Goal: Task Accomplishment & Management: Manage account settings

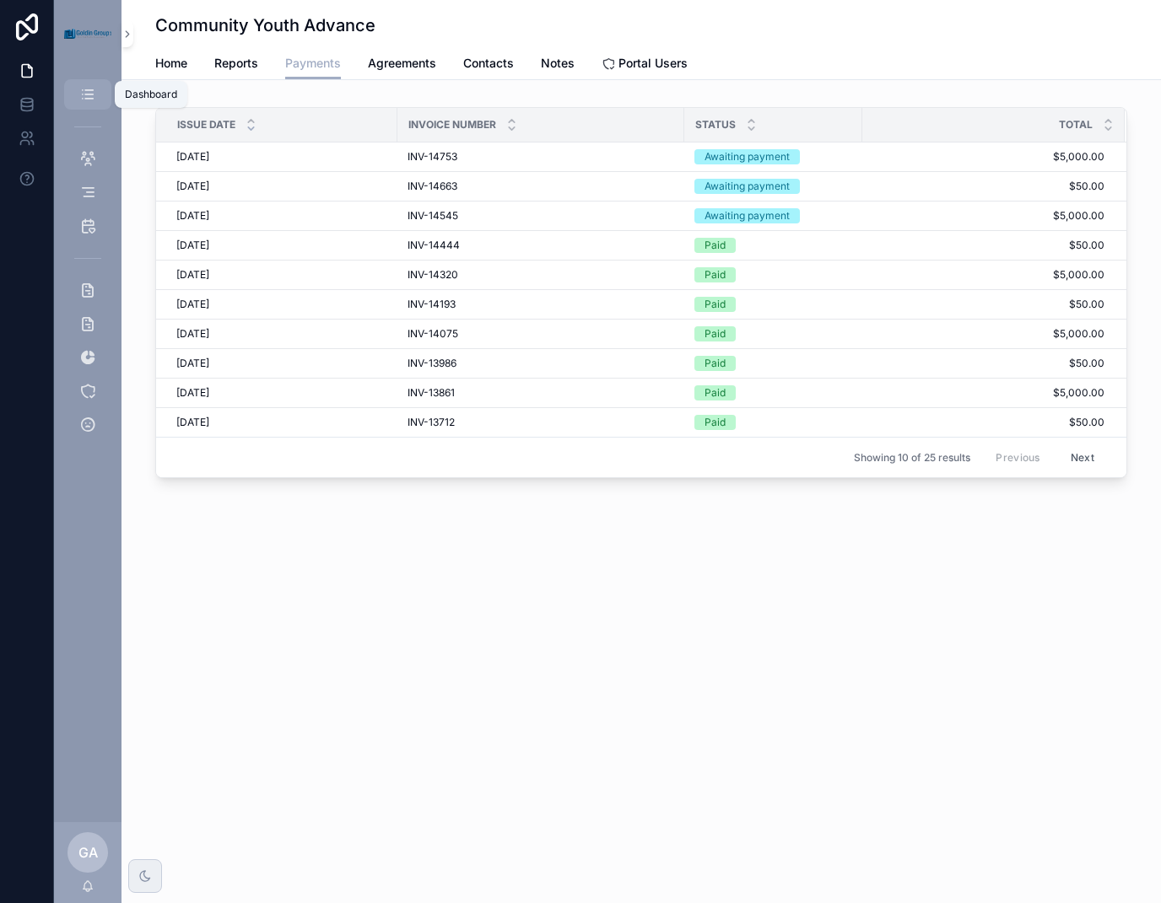
click at [89, 90] on icon "scrollable content" at bounding box center [87, 94] width 17 height 17
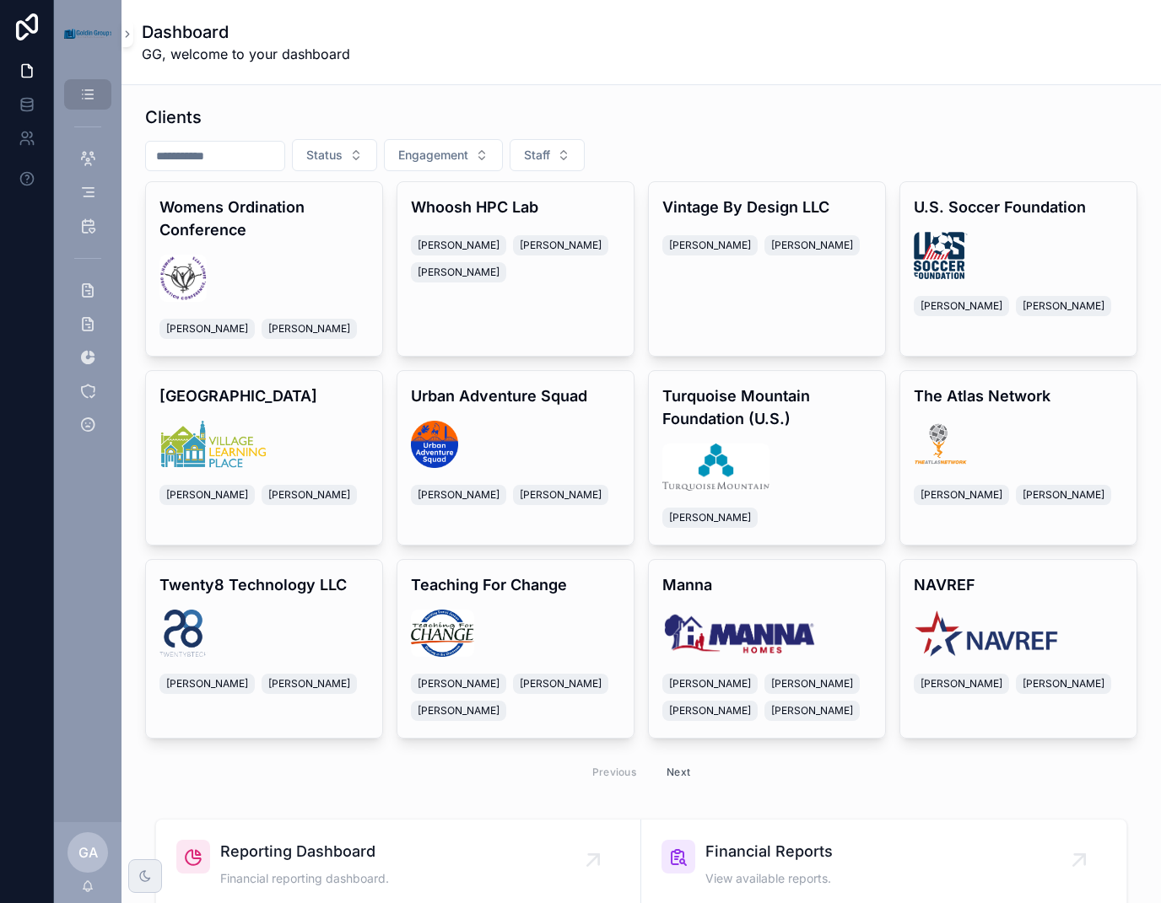
click at [247, 150] on input "scrollable content" at bounding box center [215, 156] width 138 height 24
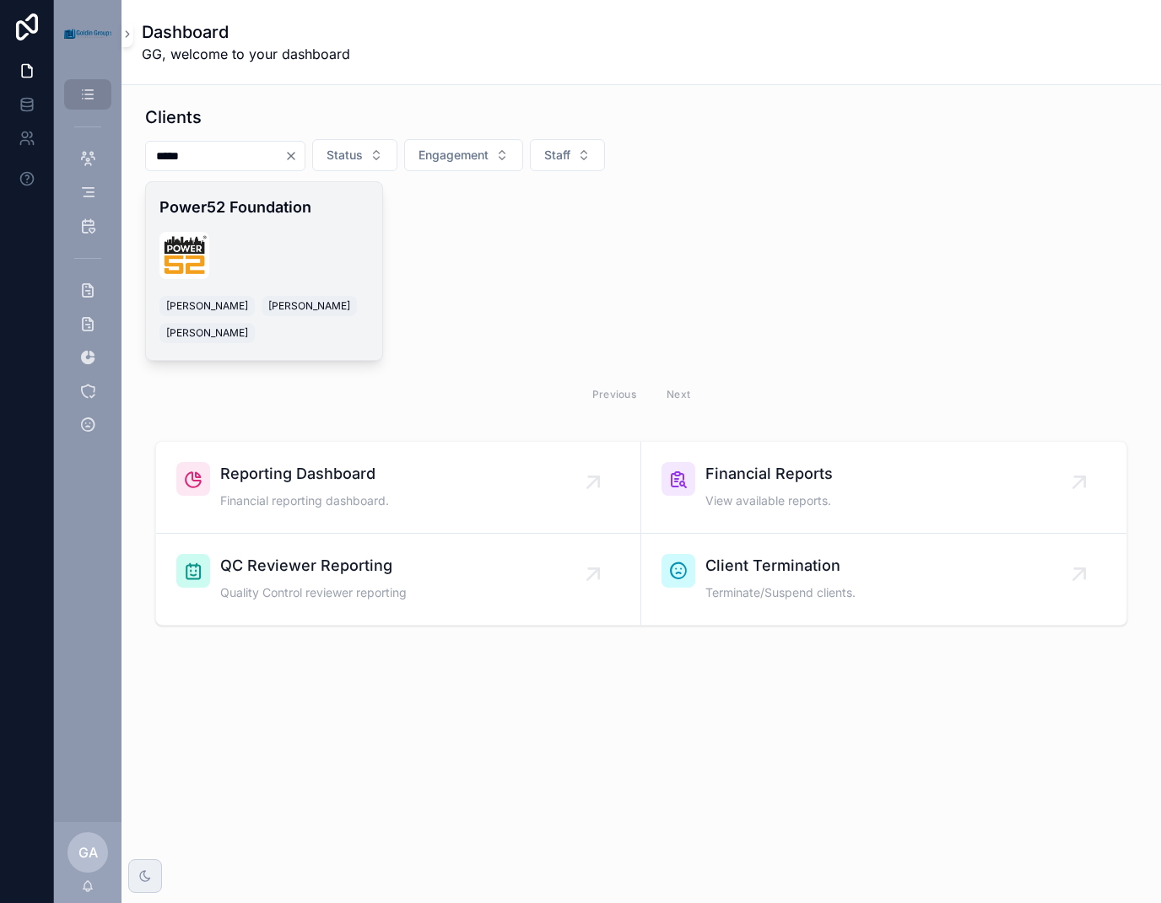
type input "*****"
click at [263, 257] on div "scrollable content" at bounding box center [263, 255] width 209 height 47
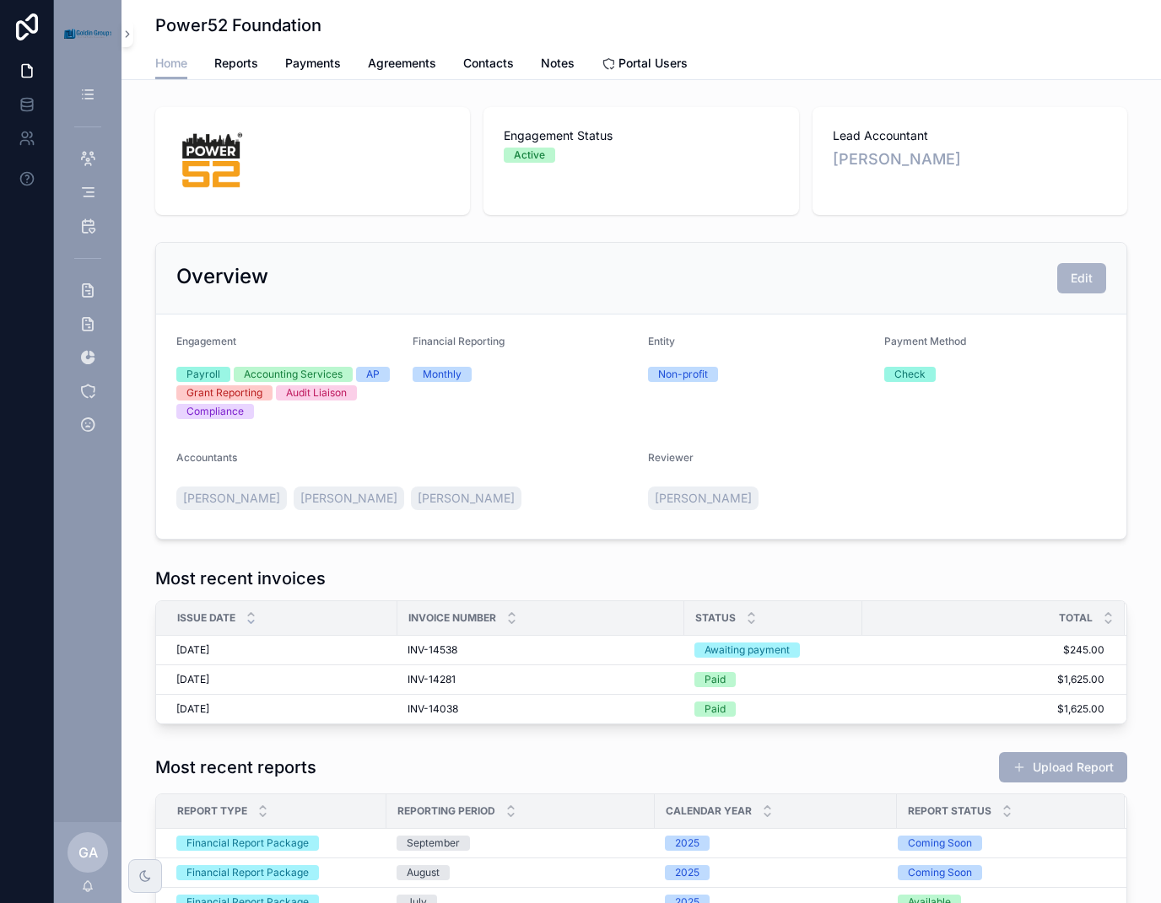
click at [1080, 280] on span "Edit" at bounding box center [1081, 278] width 22 height 17
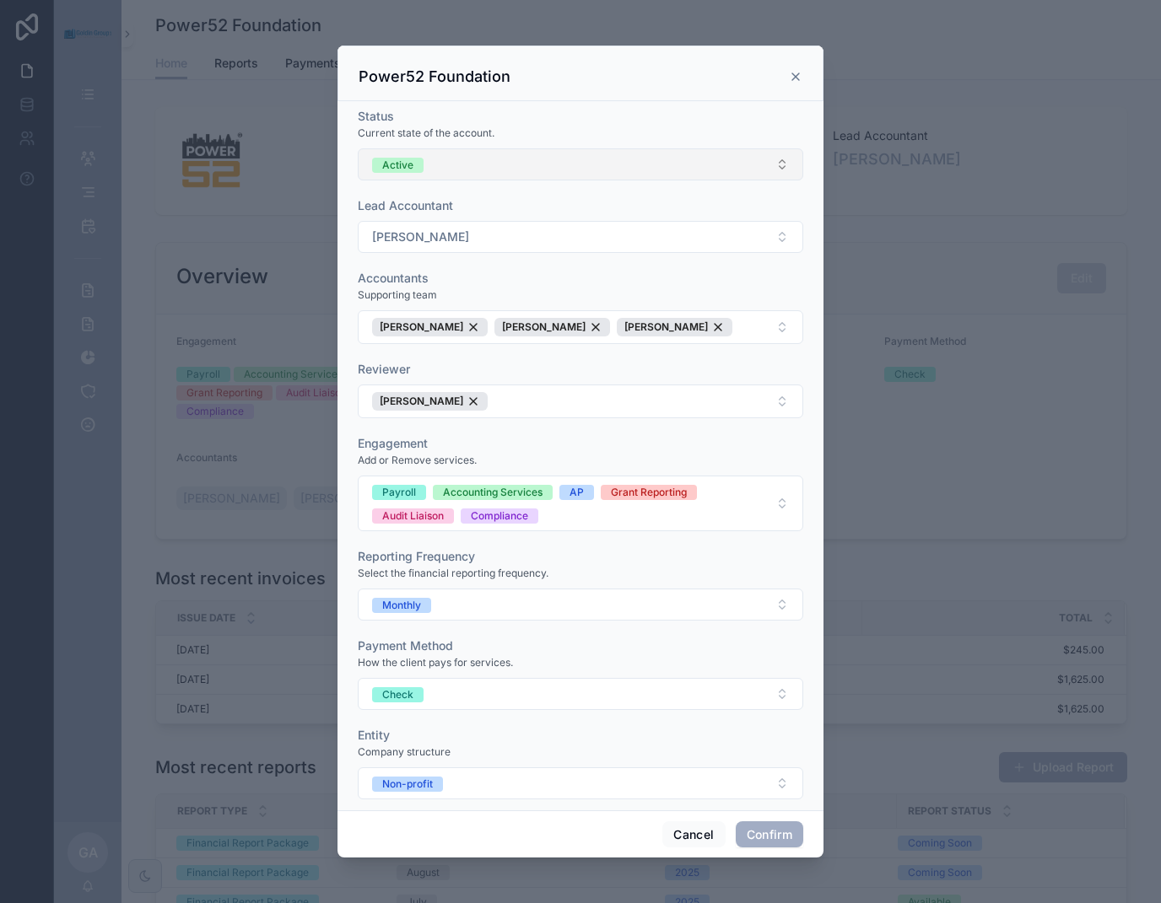
click at [705, 164] on button "Active" at bounding box center [580, 164] width 445 height 32
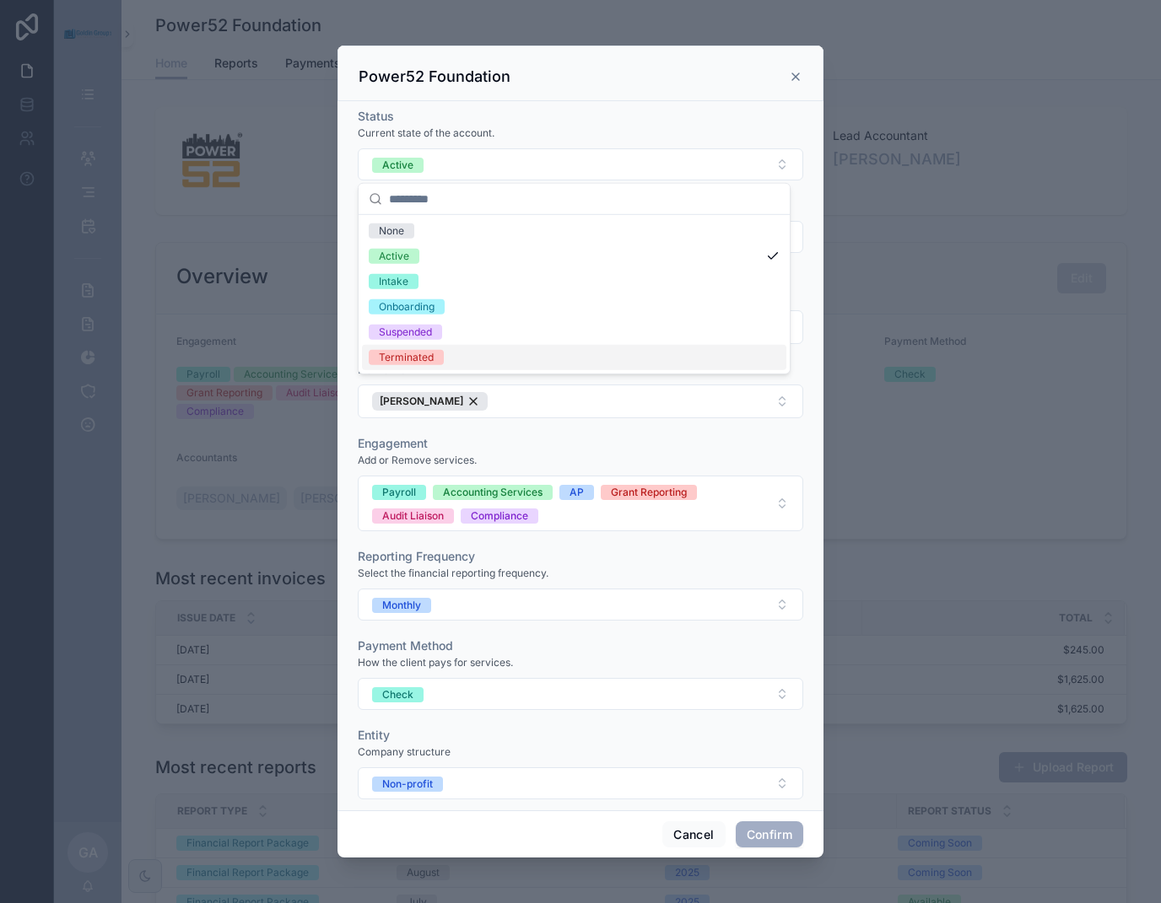
click at [427, 358] on div "Terminated" at bounding box center [406, 357] width 55 height 15
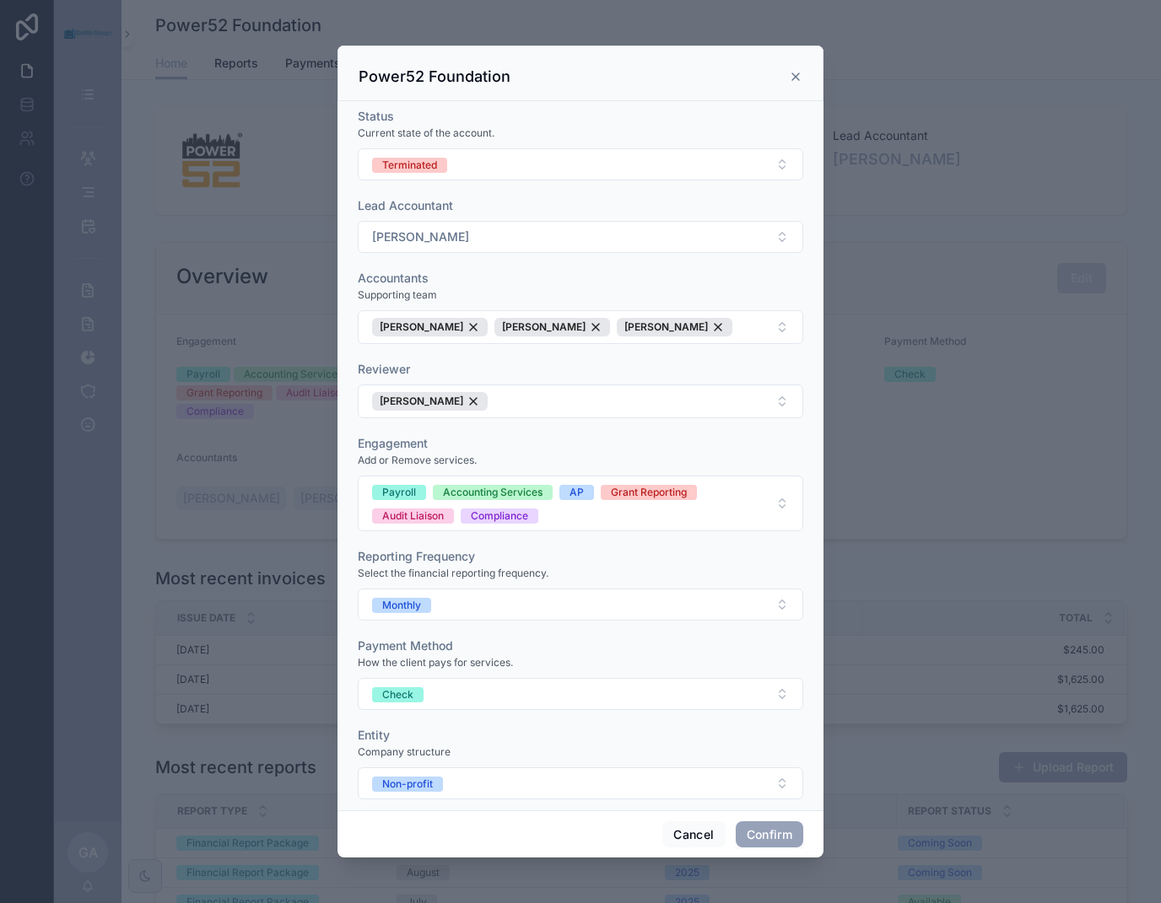
click at [769, 835] on button "Confirm" at bounding box center [769, 835] width 67 height 27
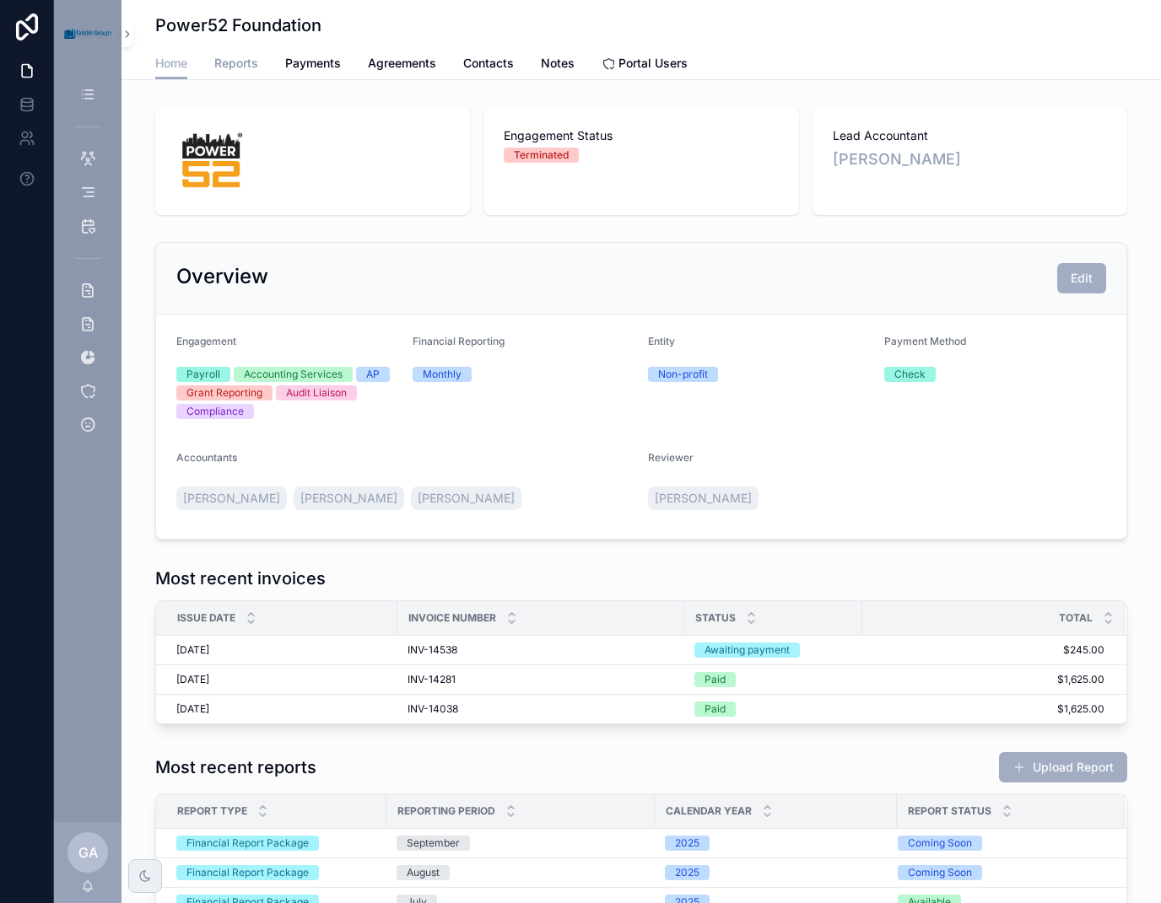
click at [214, 65] on span "Reports" at bounding box center [236, 63] width 44 height 17
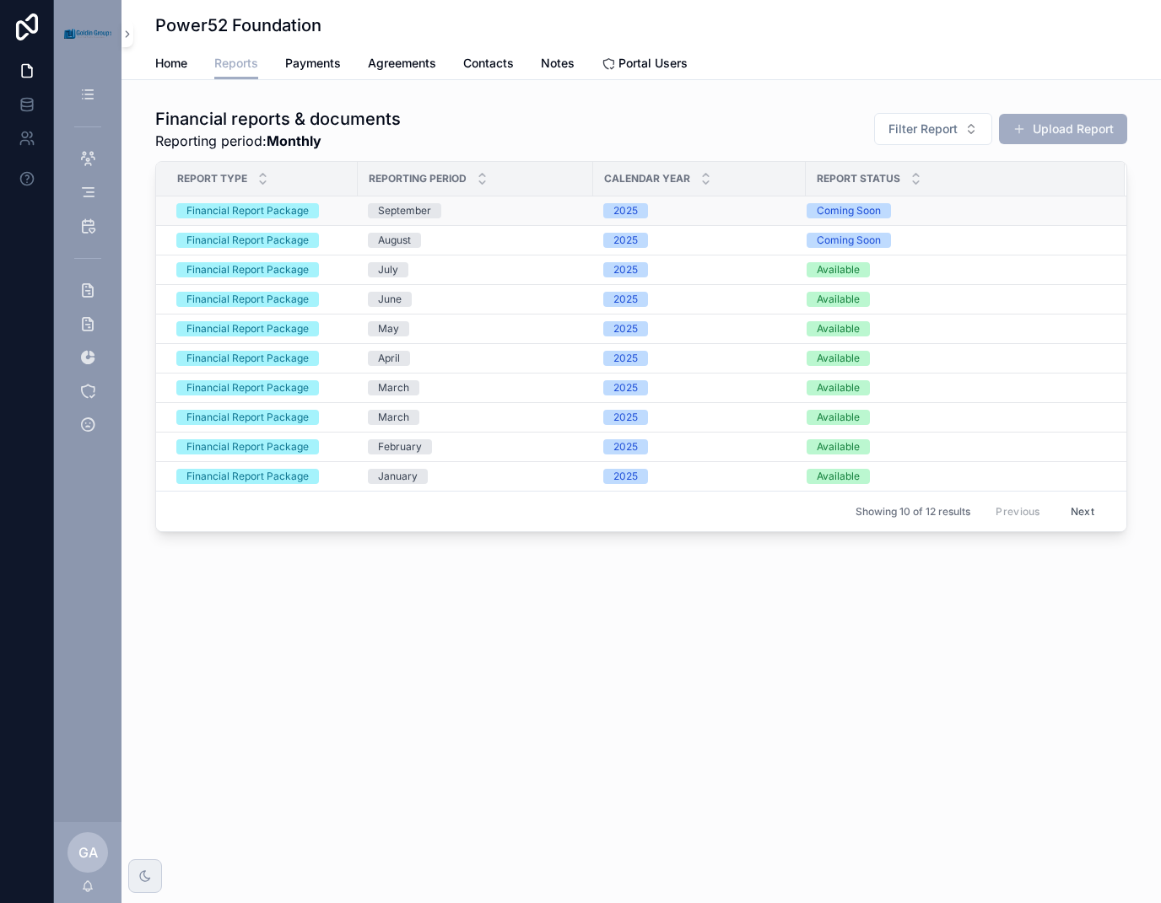
click at [741, 217] on div "2025" at bounding box center [699, 210] width 192 height 15
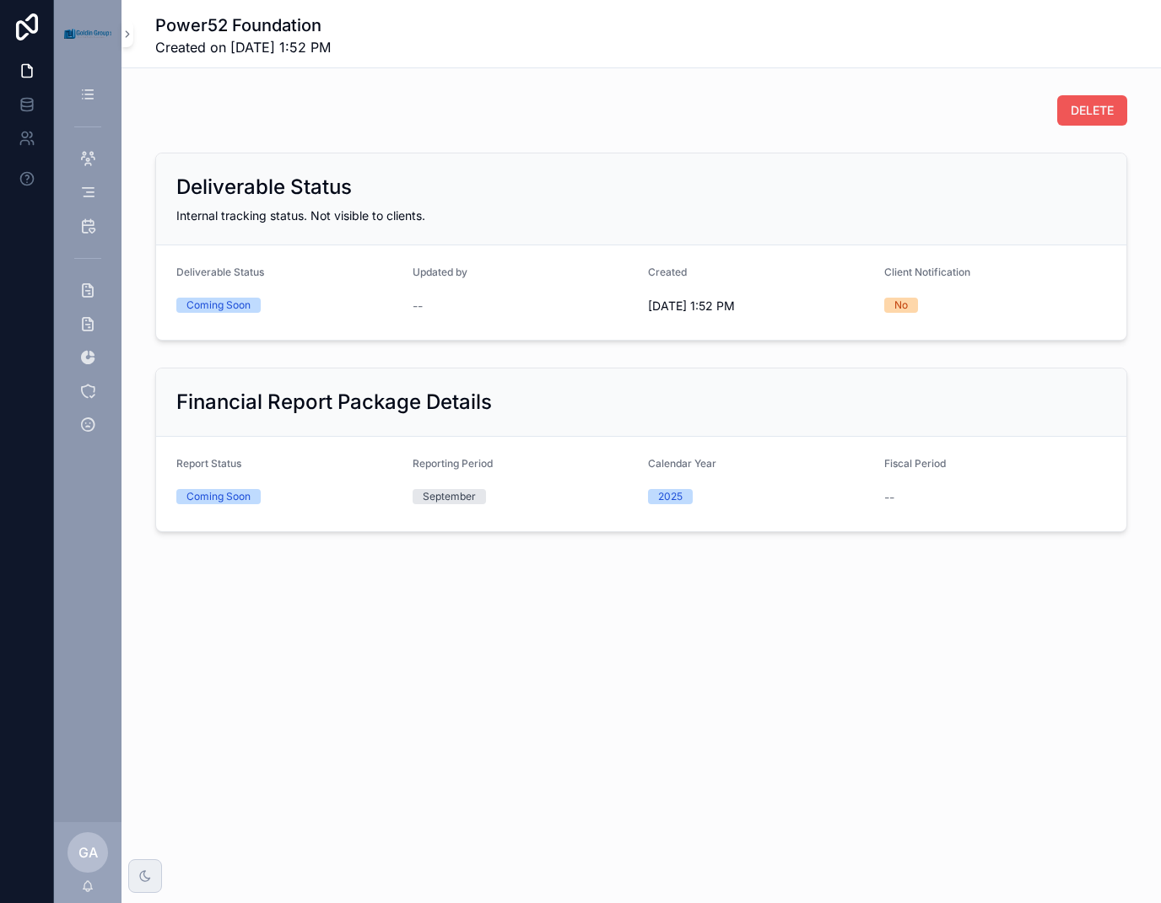
click at [1075, 116] on span "DELETE" at bounding box center [1091, 110] width 43 height 17
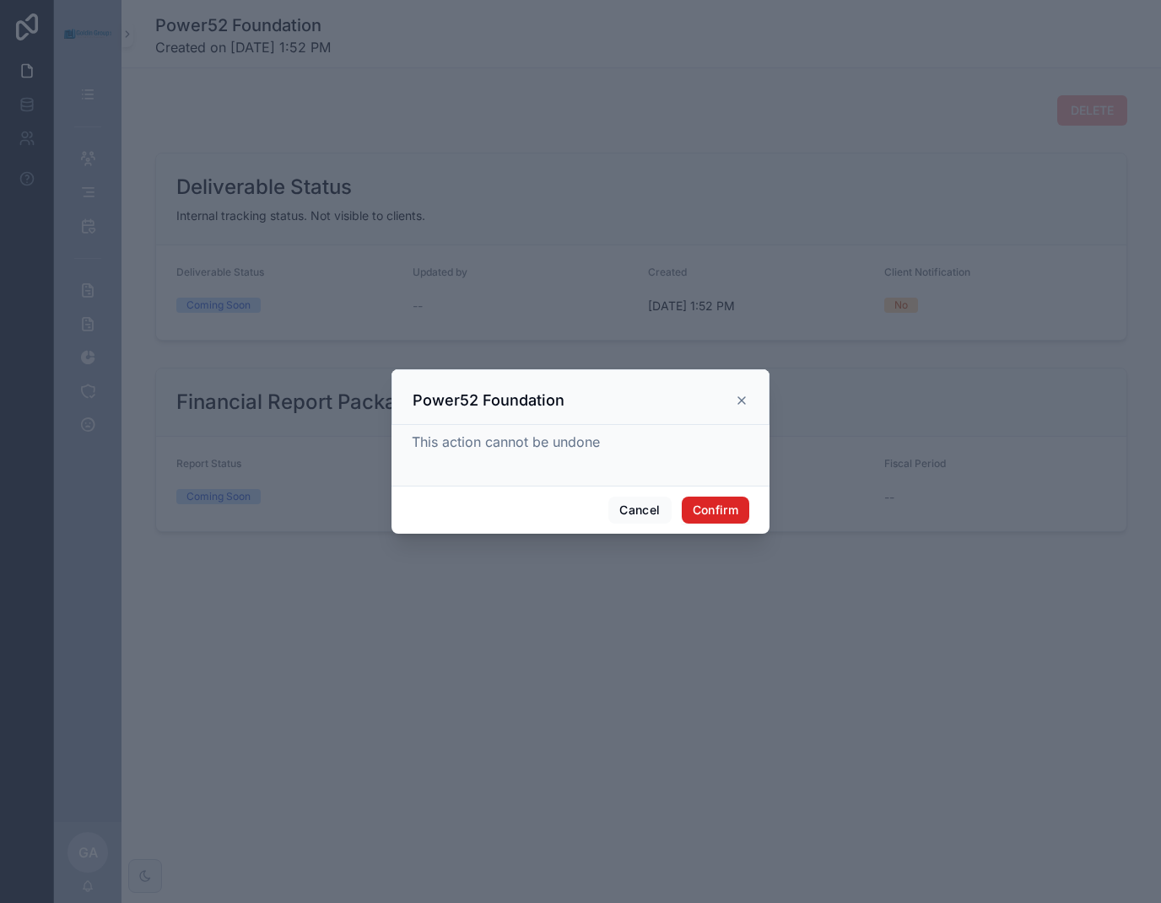
click at [718, 511] on button "Confirm" at bounding box center [715, 510] width 67 height 27
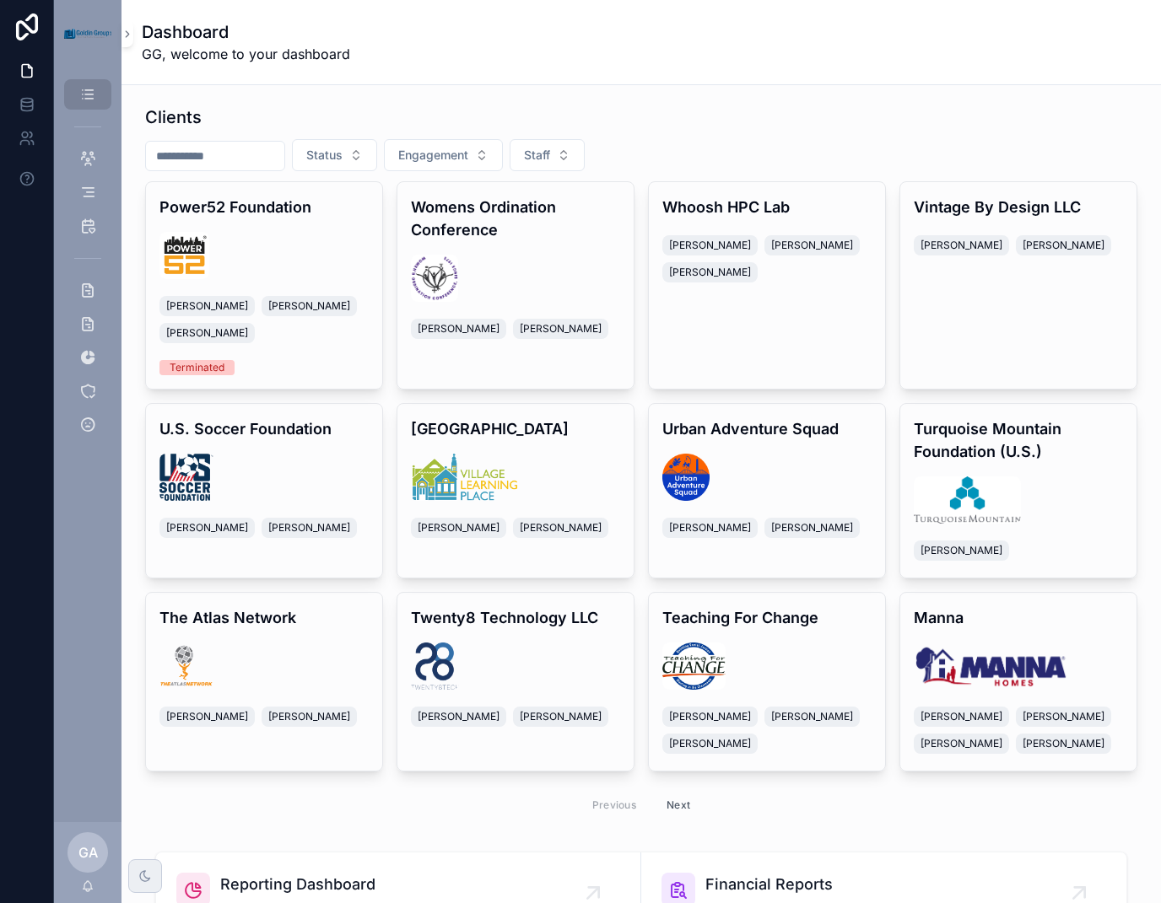
click at [253, 154] on input "scrollable content" at bounding box center [215, 156] width 138 height 24
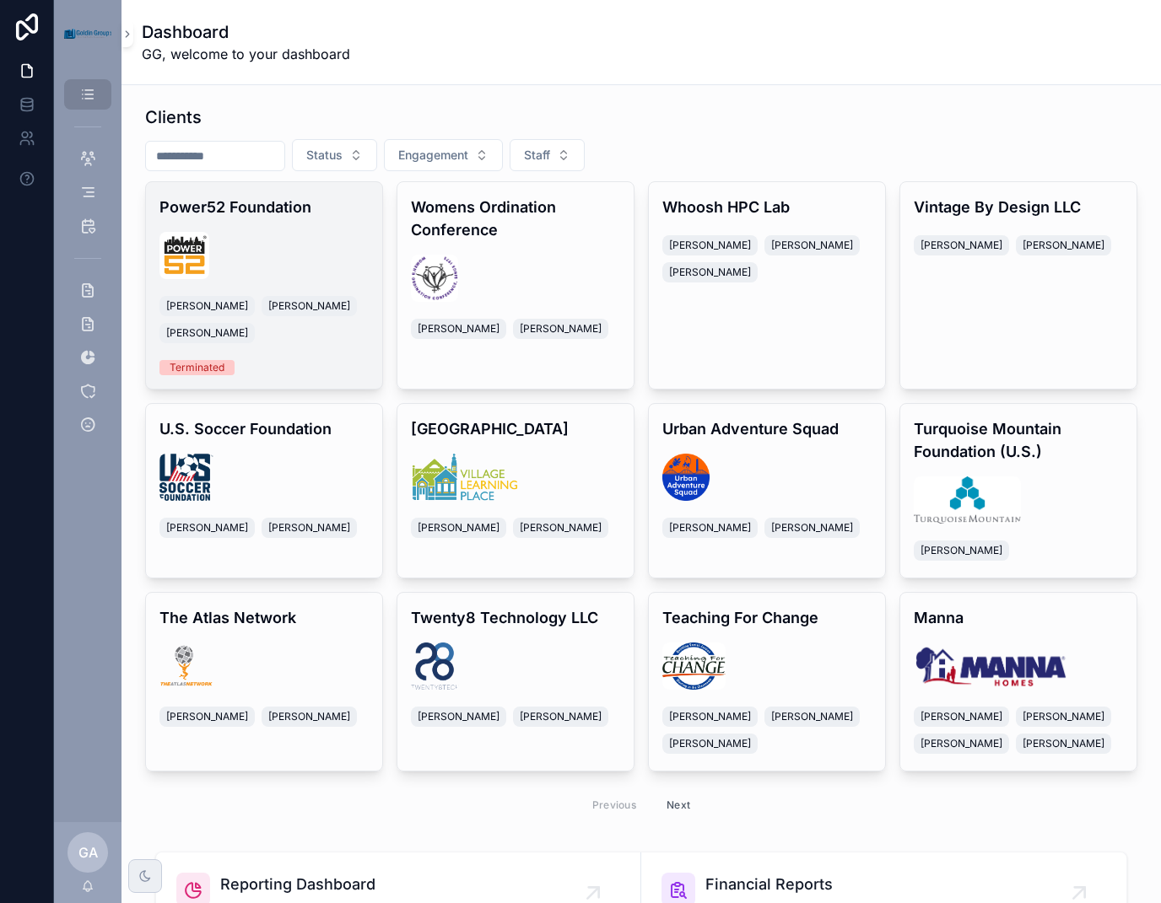
click at [189, 218] on div "Power52 Foundation [PERSON_NAME] [PERSON_NAME] [PERSON_NAME] Terminated" at bounding box center [264, 285] width 236 height 207
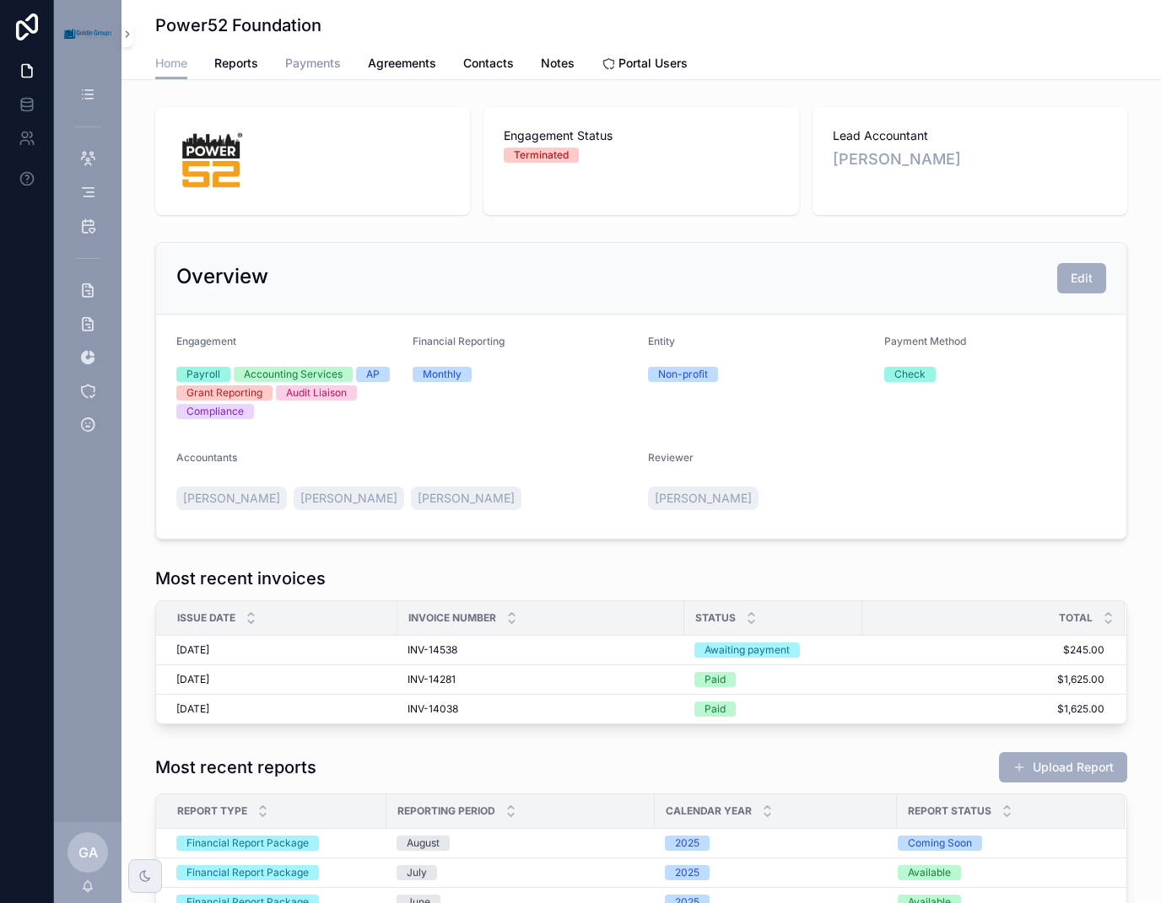
click at [327, 66] on span "Payments" at bounding box center [313, 63] width 56 height 17
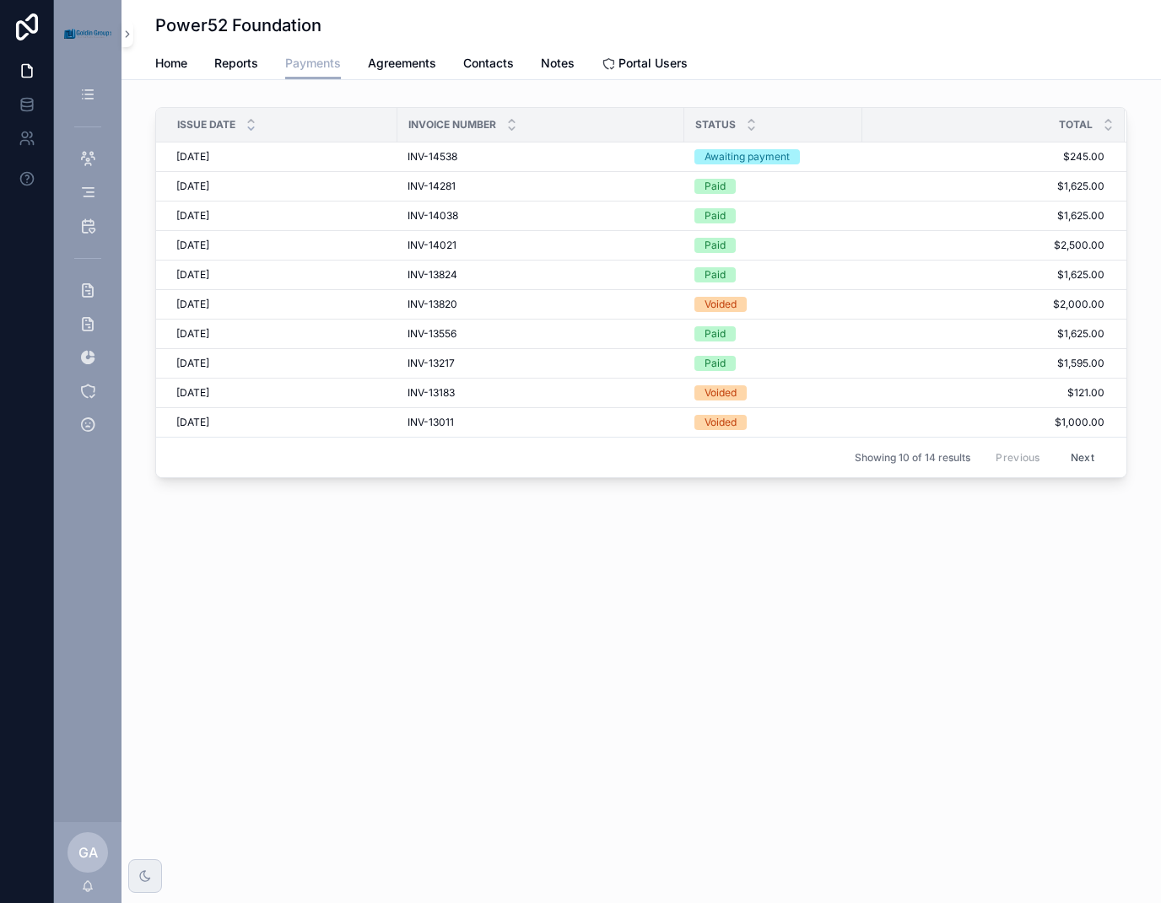
click at [194, 61] on div "Home Reports Payments Agreements Contacts Notes Portal Users" at bounding box center [641, 63] width 972 height 32
click at [224, 64] on span "Reports" at bounding box center [236, 63] width 44 height 17
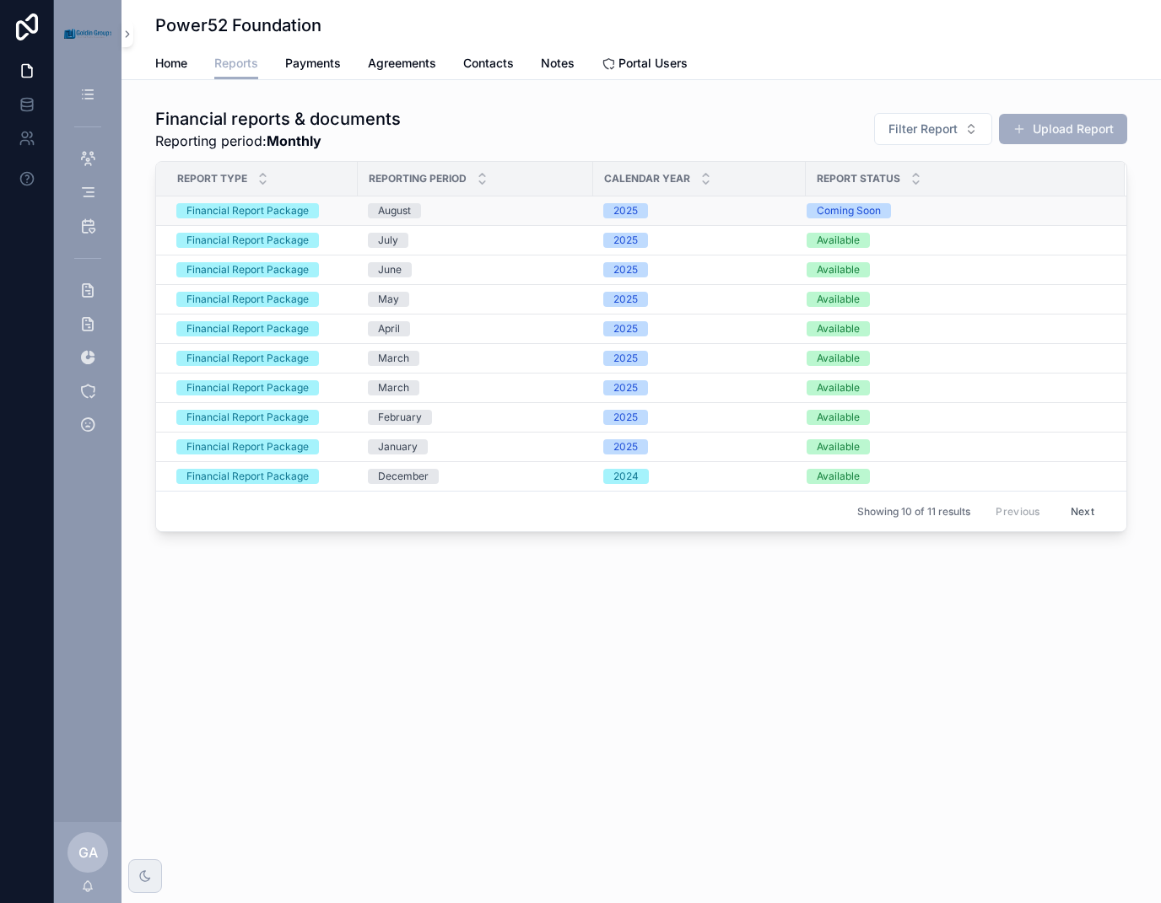
click at [982, 208] on div "Coming Soon" at bounding box center [955, 210] width 298 height 15
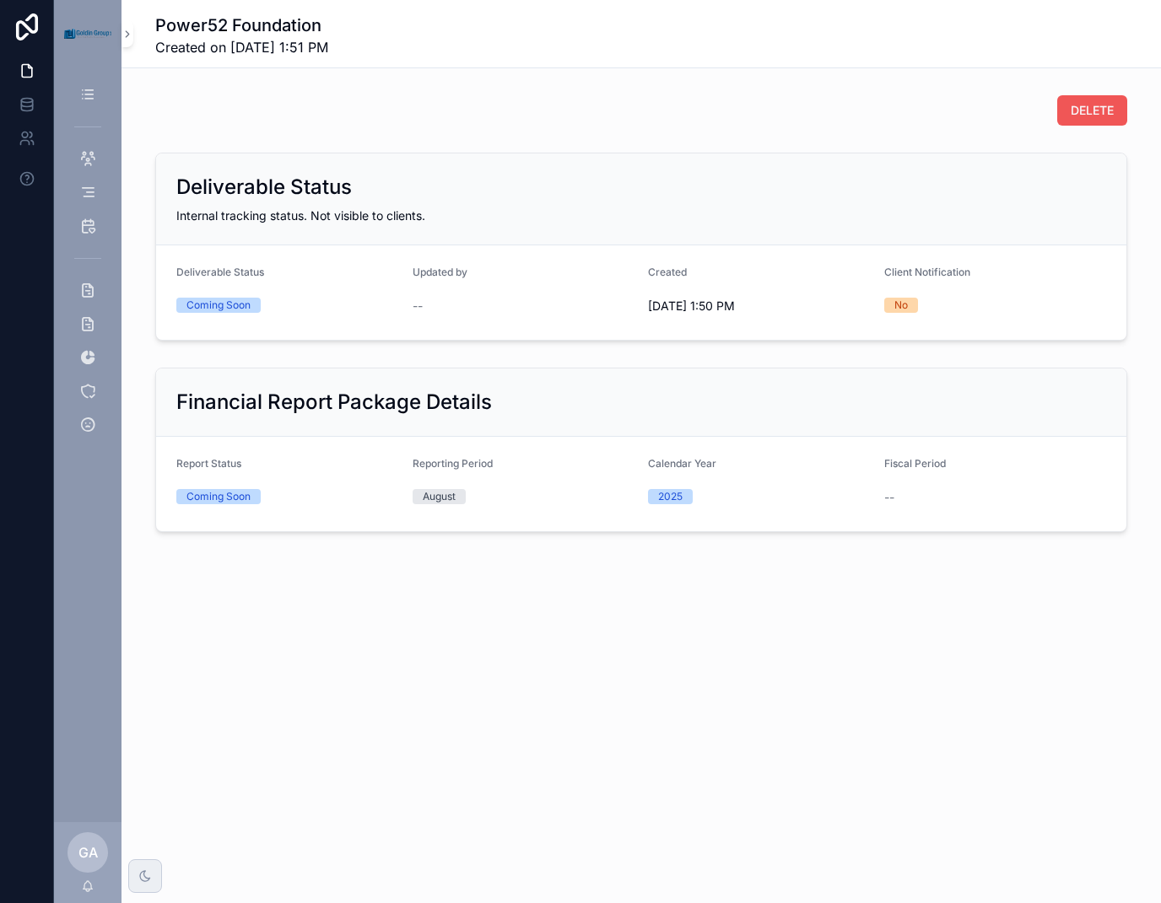
click at [1085, 104] on span "DELETE" at bounding box center [1091, 110] width 43 height 17
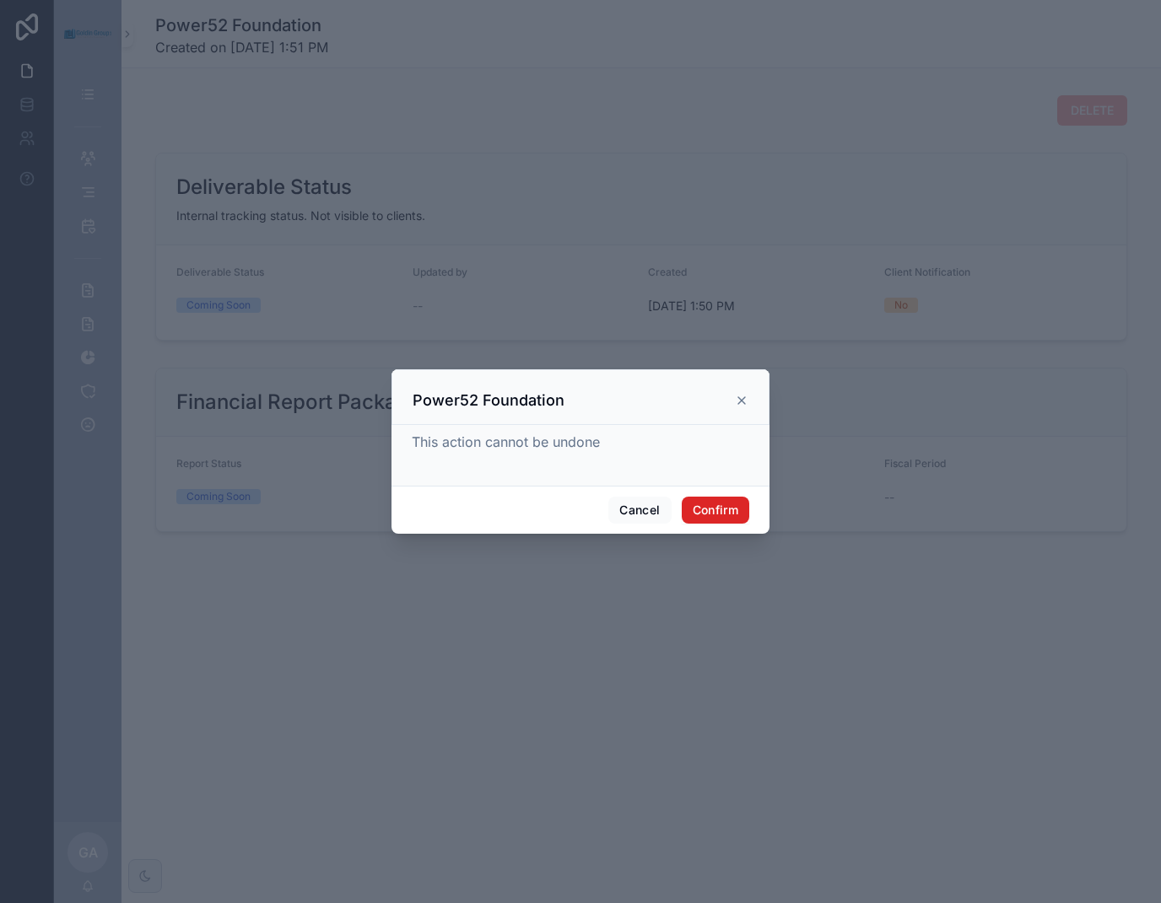
click at [718, 505] on button "Confirm" at bounding box center [715, 510] width 67 height 27
